Goal: Information Seeking & Learning: Find specific fact

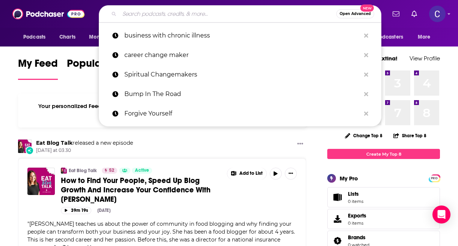
click at [146, 15] on input "Search podcasts, credits, & more..." at bounding box center [227, 14] width 217 height 12
paste input "HR Mixtape"
type input "HR Mixtape"
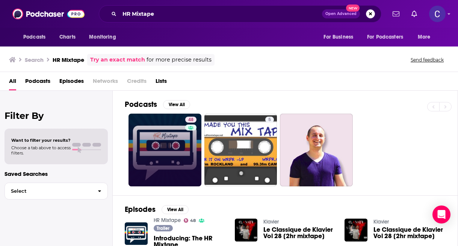
click at [128, 154] on link "48" at bounding box center [164, 150] width 73 height 73
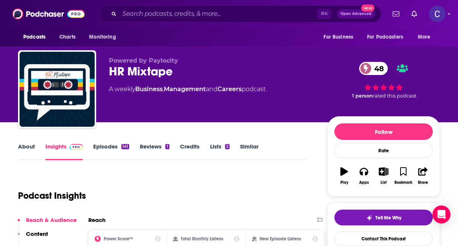
click at [31, 145] on link "About" at bounding box center [26, 151] width 17 height 17
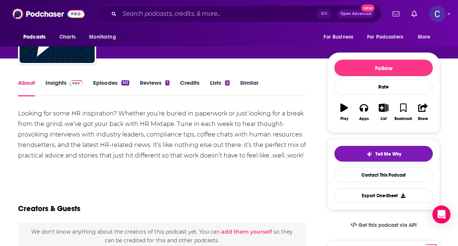
scroll to position [65, 0]
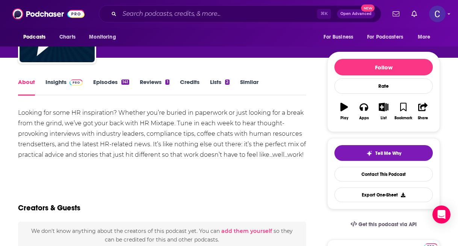
click at [56, 81] on link "Insights" at bounding box center [63, 86] width 37 height 17
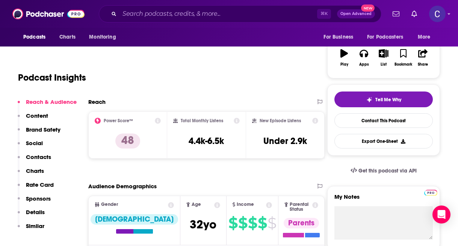
scroll to position [83, 0]
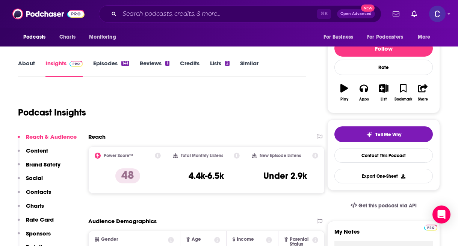
click at [110, 63] on link "Episodes 141" at bounding box center [111, 68] width 36 height 17
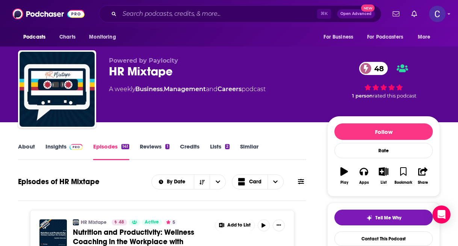
click at [53, 144] on link "Insights" at bounding box center [63, 151] width 37 height 17
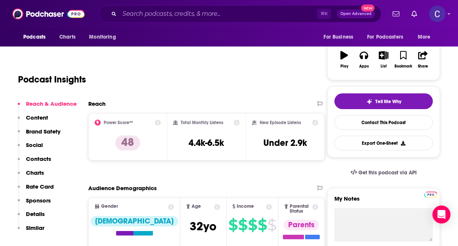
scroll to position [117, 0]
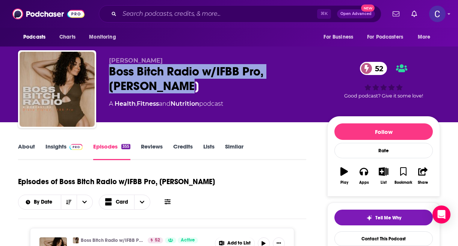
drag, startPoint x: 110, startPoint y: 70, endPoint x: 145, endPoint y: 89, distance: 40.7
click at [145, 89] on div "Boss Bitch Radio w/IFBB Pro, Diane Flores 52" at bounding box center [212, 78] width 206 height 29
copy h2 "Boss Bitch Radio w/IFBB Pro, Diane Flores"
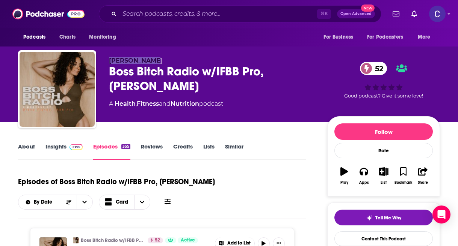
drag, startPoint x: 110, startPoint y: 60, endPoint x: 159, endPoint y: 60, distance: 48.8
click at [159, 60] on p "Diane Flores" at bounding box center [212, 60] width 206 height 7
copy span "Diane Flores"
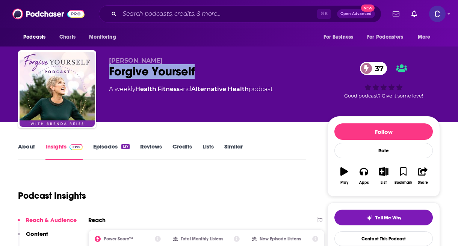
drag, startPoint x: 219, startPoint y: 67, endPoint x: 108, endPoint y: 68, distance: 111.1
click at [108, 68] on div "[PERSON_NAME] Forgive Yourself 37 A weekly Health , Fitness and Alternative Hea…" at bounding box center [229, 90] width 422 height 81
copy h2 "Forgive Yourself"
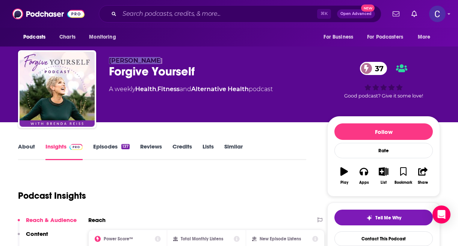
drag, startPoint x: 107, startPoint y: 62, endPoint x: 161, endPoint y: 62, distance: 54.1
click at [161, 62] on div "Brenda Reiss Forgive Yourself 37 A weekly Health , Fitness and Alternative Heal…" at bounding box center [229, 90] width 422 height 81
copy span "Brenda Reiss"
